Goal: Navigation & Orientation: Find specific page/section

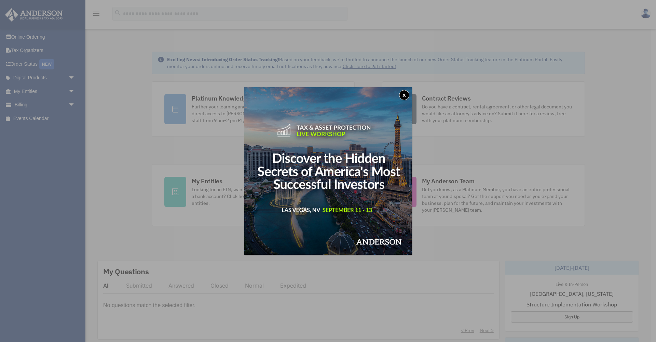
click at [404, 94] on button "x" at bounding box center [404, 95] width 10 height 10
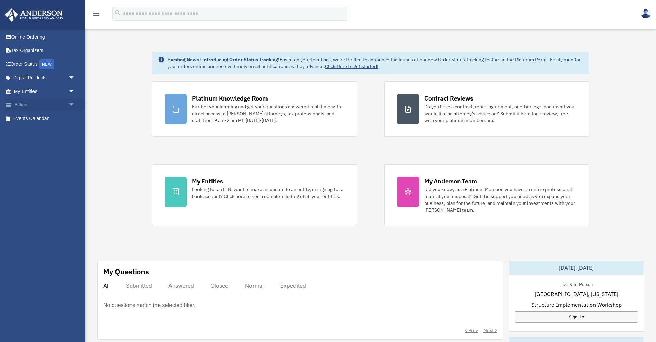
click at [72, 103] on span "arrow_drop_down" at bounding box center [75, 105] width 14 height 14
click at [72, 103] on span "arrow_drop_up" at bounding box center [75, 105] width 14 height 14
click at [72, 93] on span "arrow_drop_down" at bounding box center [75, 91] width 14 height 14
click at [72, 93] on span "arrow_drop_up" at bounding box center [75, 91] width 14 height 14
click at [72, 77] on span "arrow_drop_down" at bounding box center [75, 78] width 14 height 14
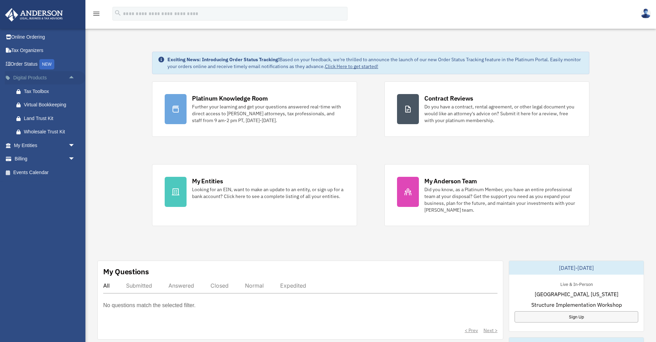
scroll to position [0, 0]
click at [72, 77] on span "arrow_drop_up" at bounding box center [75, 78] width 14 height 14
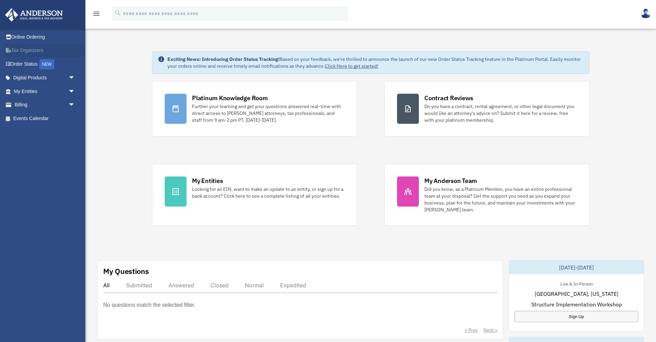
click at [32, 51] on link "Tax Organizers" at bounding box center [45, 51] width 81 height 14
click at [34, 50] on link "Tax Organizers" at bounding box center [45, 51] width 81 height 14
click at [647, 12] on img at bounding box center [646, 14] width 10 height 10
drag, startPoint x: 628, startPoint y: 31, endPoint x: 630, endPoint y: 37, distance: 7.0
click at [628, 32] on link "[EMAIL_ADDRESS][DOMAIN_NAME]" at bounding box center [615, 35] width 74 height 20
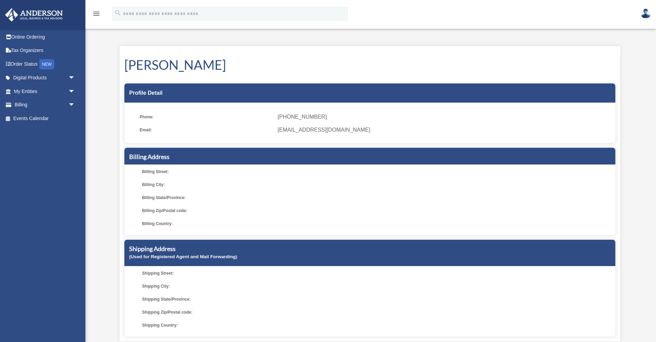
scroll to position [0, 0]
click at [71, 100] on span "arrow_drop_down" at bounding box center [75, 105] width 14 height 14
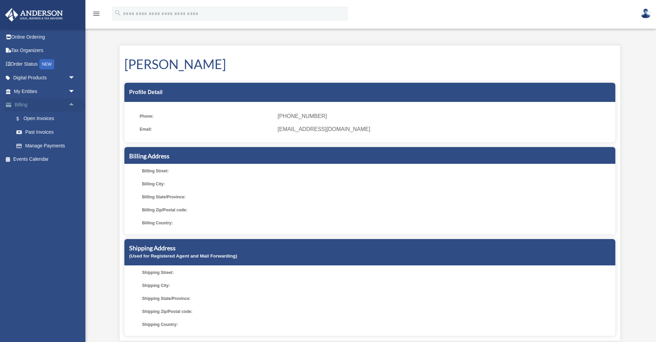
scroll to position [1, 0]
click at [45, 131] on link "Past Invoices" at bounding box center [48, 132] width 76 height 14
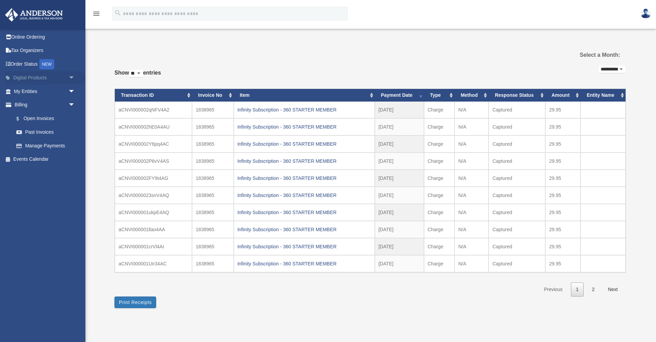
click at [71, 76] on span "arrow_drop_down" at bounding box center [75, 78] width 14 height 14
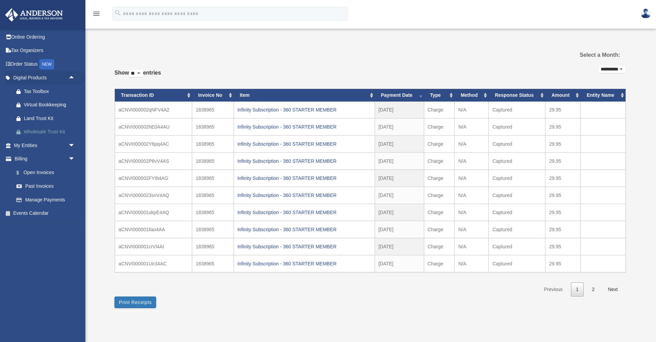
click at [48, 130] on div "Wholesale Trust Kit" at bounding box center [50, 132] width 53 height 9
click at [59, 103] on div "Virtual Bookkeeping" at bounding box center [50, 105] width 53 height 9
click at [41, 89] on div "Tax Toolbox" at bounding box center [50, 91] width 53 height 9
click at [29, 50] on link "Tax Organizers" at bounding box center [45, 51] width 81 height 14
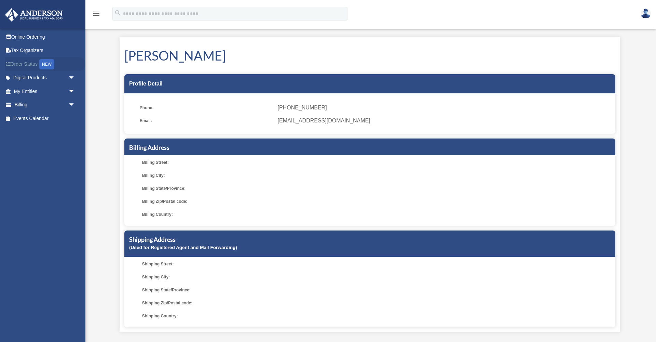
scroll to position [14, 0]
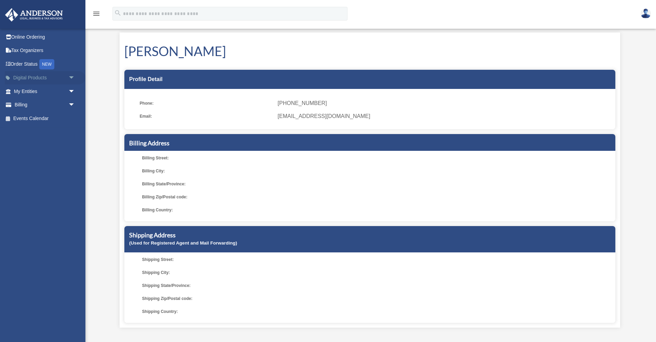
click at [70, 76] on span "arrow_drop_down" at bounding box center [75, 78] width 14 height 14
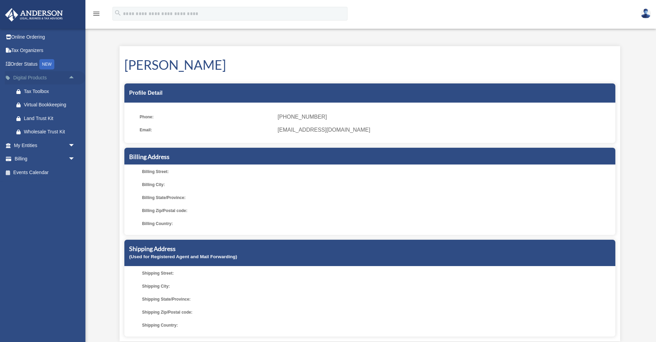
scroll to position [0, 0]
click at [96, 14] on icon "menu" at bounding box center [96, 14] width 8 height 8
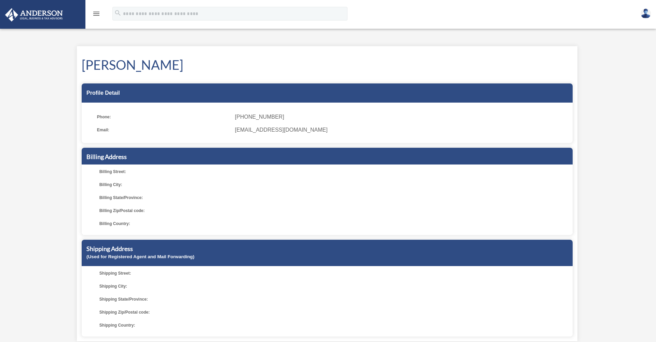
click at [46, 11] on img at bounding box center [34, 14] width 62 height 13
click at [95, 11] on icon "menu" at bounding box center [96, 14] width 8 height 8
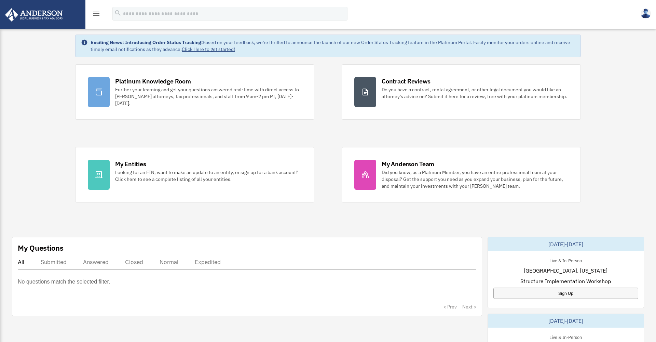
scroll to position [16, 0]
click at [222, 51] on link "Click Here to get started!" at bounding box center [208, 50] width 53 height 6
